Goal: Transaction & Acquisition: Download file/media

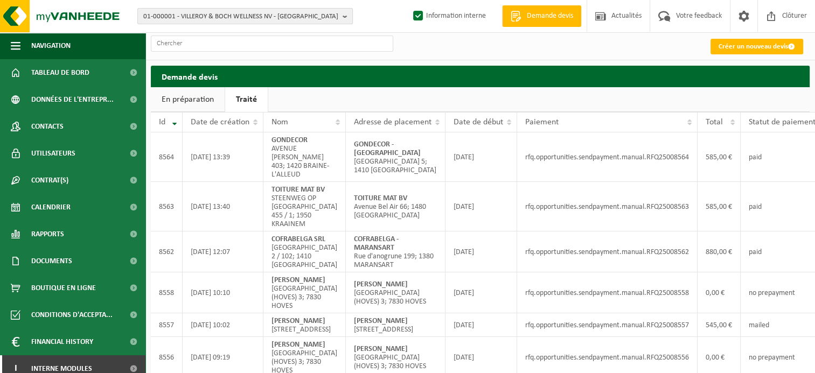
click at [343, 17] on b "button" at bounding box center [348, 16] width 10 height 15
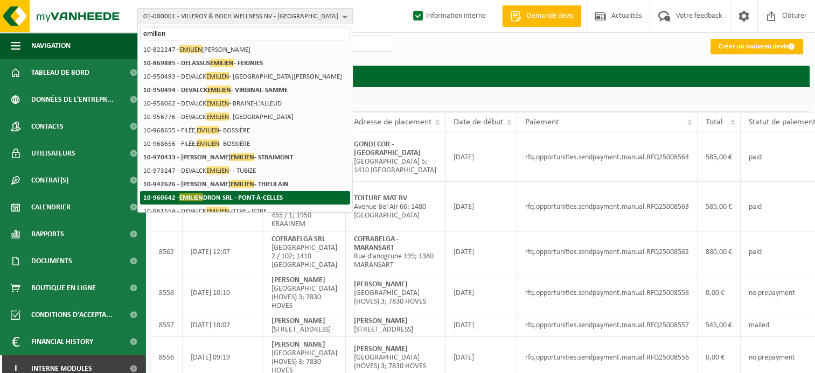
type input "emilien"
click at [247, 194] on strong "10-960642 - [PERSON_NAME] SRL - [GEOGRAPHIC_DATA]" at bounding box center [212, 197] width 139 height 8
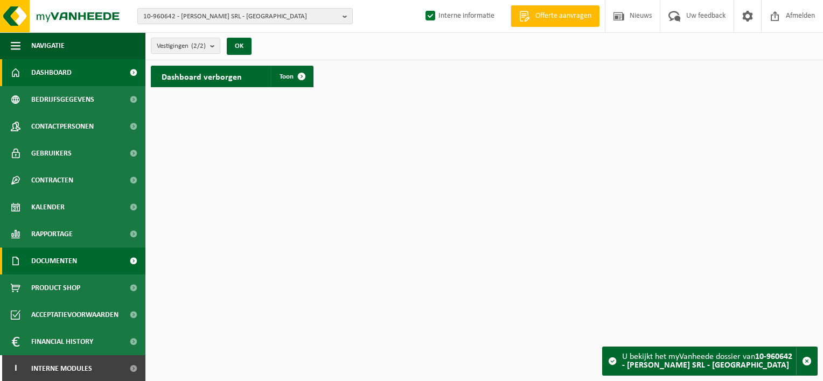
click at [70, 257] on span "Documenten" at bounding box center [54, 261] width 46 height 27
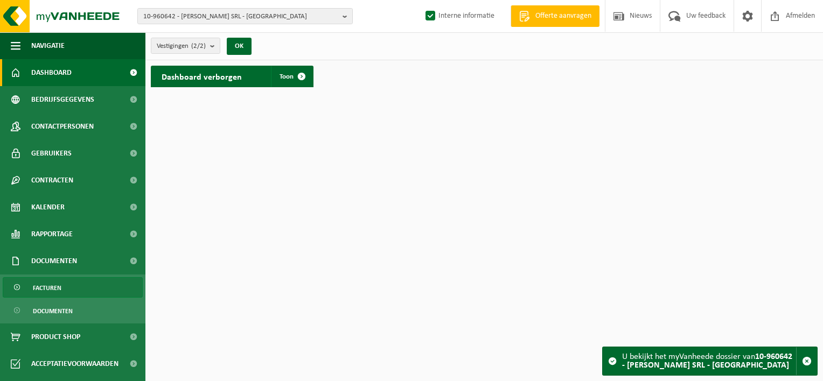
click at [66, 284] on link "Facturen" at bounding box center [73, 287] width 140 height 20
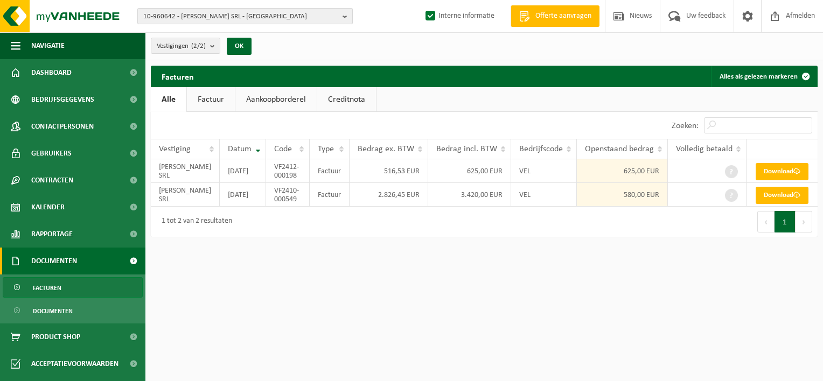
click at [344, 15] on b "button" at bounding box center [348, 16] width 10 height 15
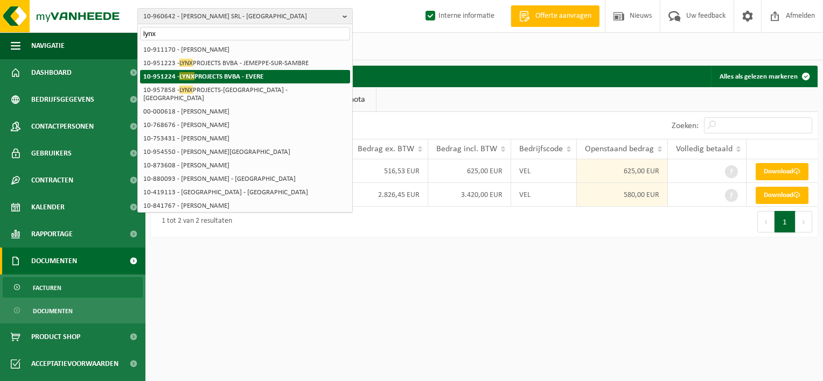
type input "lynx"
click at [228, 79] on strong "10-951224 - LYNX PROJECTS BVBA - EVERE" at bounding box center [203, 76] width 120 height 8
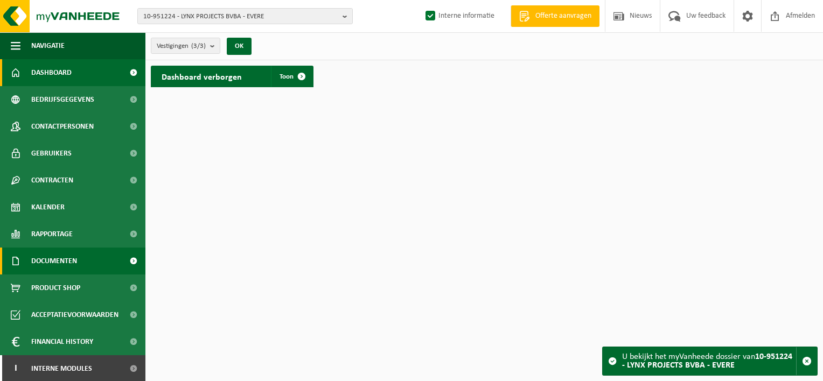
click at [56, 262] on span "Documenten" at bounding box center [54, 261] width 46 height 27
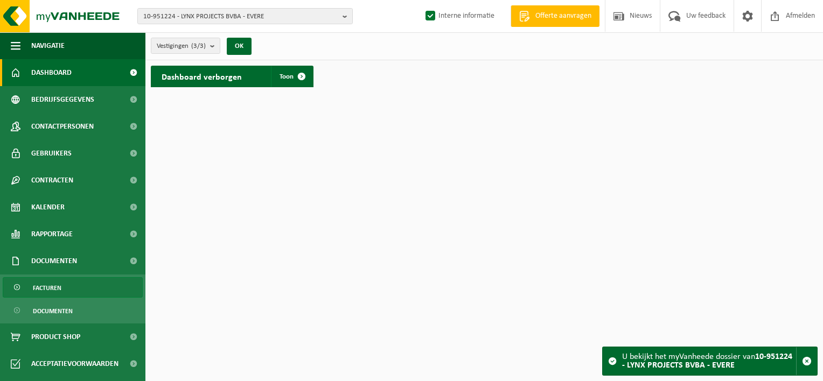
click at [50, 283] on span "Facturen" at bounding box center [47, 288] width 29 height 20
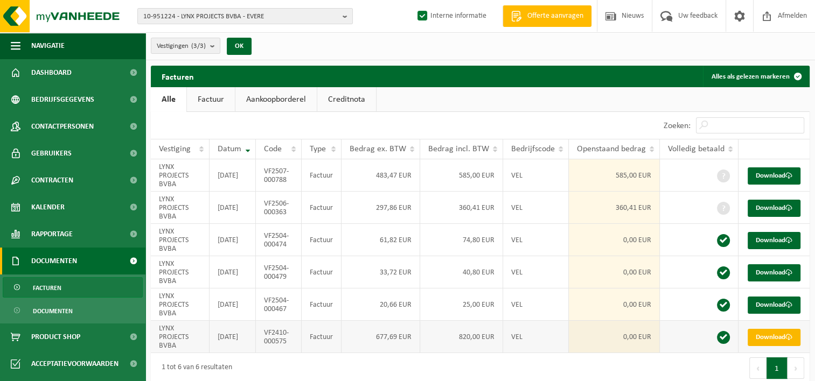
click at [776, 336] on link "Download" at bounding box center [774, 337] width 53 height 17
click at [343, 17] on b "button" at bounding box center [348, 16] width 10 height 15
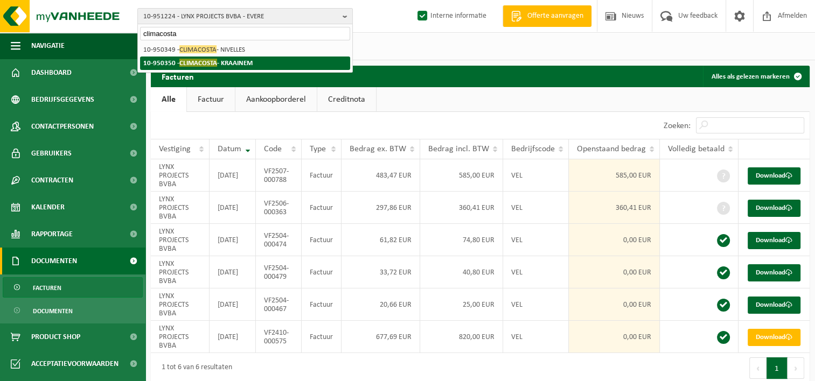
type input "climacosta"
click at [274, 62] on li "10-950350 - CLIMACOSTA - KRAAINEM" at bounding box center [245, 63] width 210 height 13
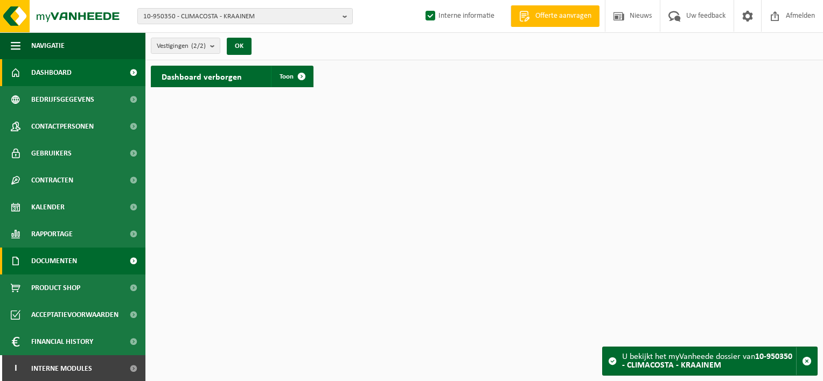
click at [76, 263] on span "Documenten" at bounding box center [54, 261] width 46 height 27
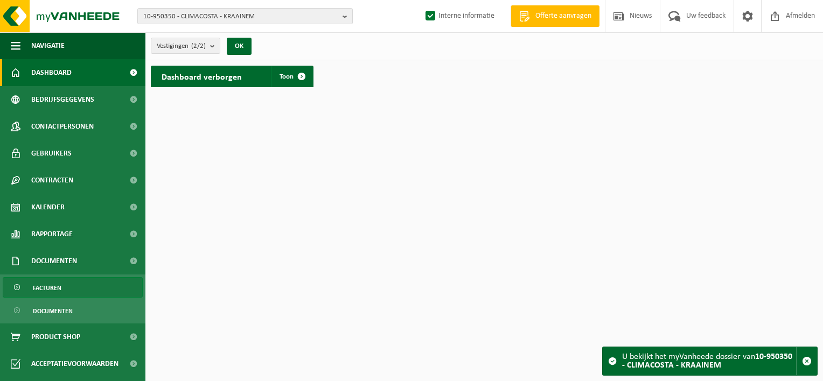
click at [78, 289] on link "Facturen" at bounding box center [73, 287] width 140 height 20
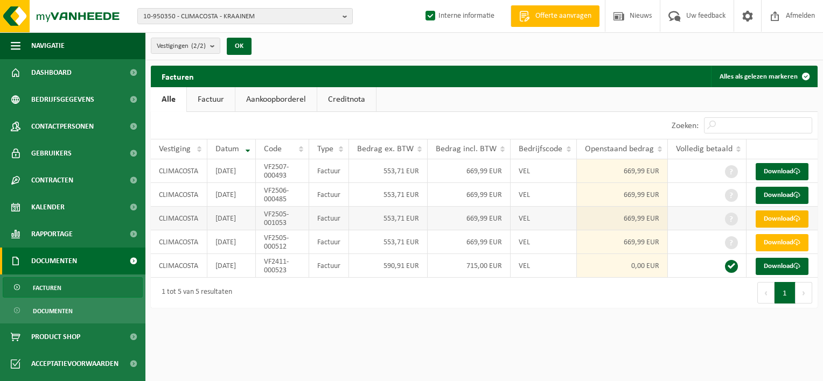
click at [781, 228] on link "Download" at bounding box center [782, 219] width 53 height 17
click at [674, 313] on div "Facturen Alles als gelezen markeren Even geduld. Door de grote hoeveelheid gege…" at bounding box center [484, 190] width 678 height 248
